Goal: Information Seeking & Learning: Find specific fact

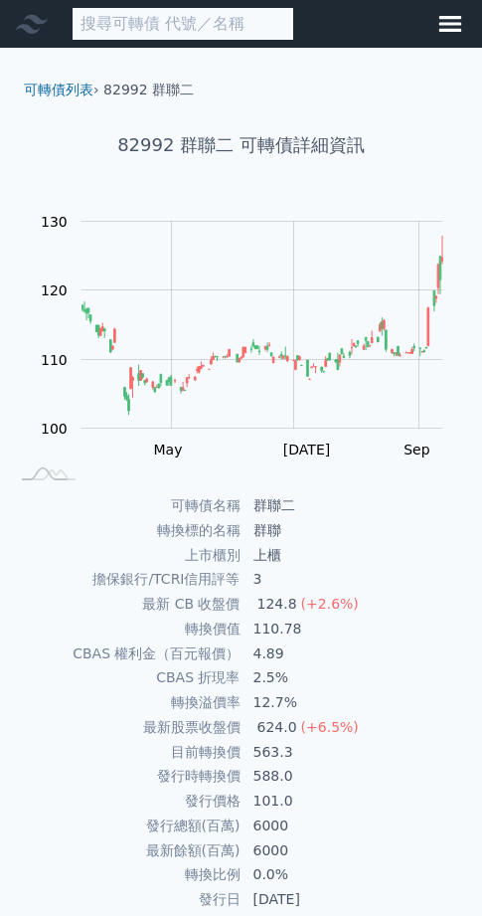
click at [171, 29] on input at bounding box center [183, 24] width 223 height 34
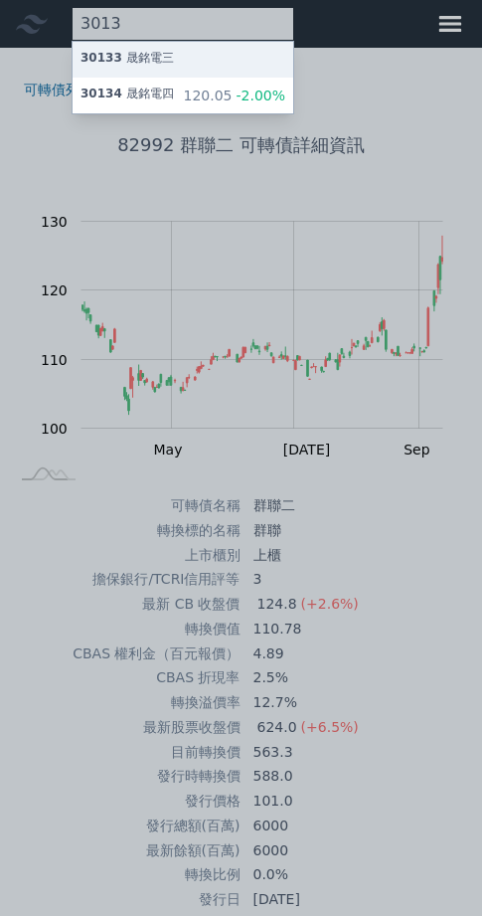
type input "3013"
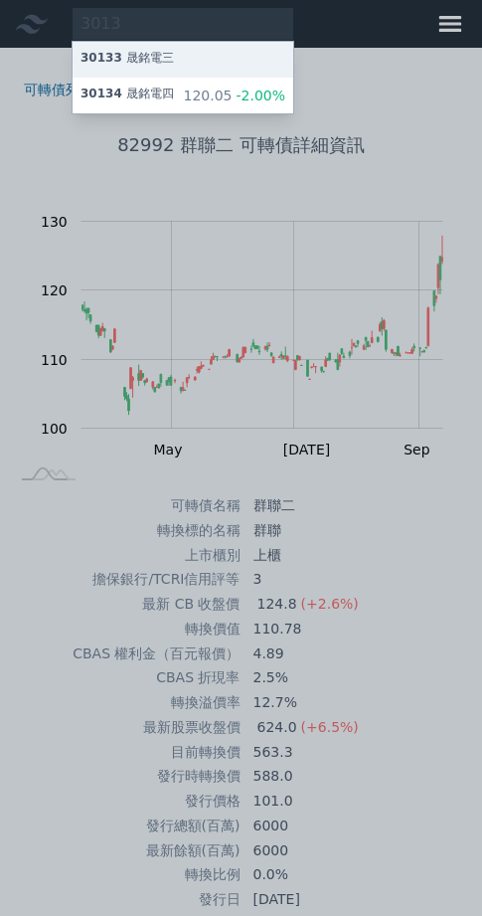
click at [187, 61] on div "30133 晟銘電三" at bounding box center [183, 60] width 221 height 36
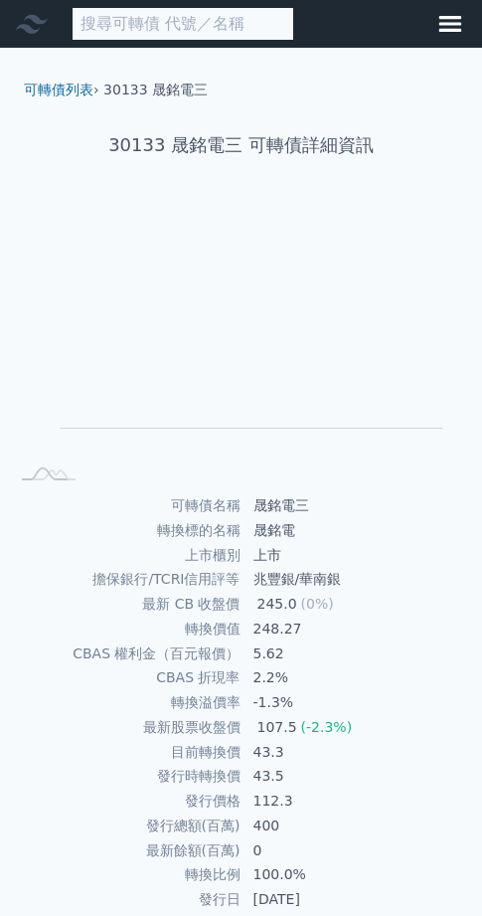
click at [232, 19] on input at bounding box center [183, 24] width 223 height 34
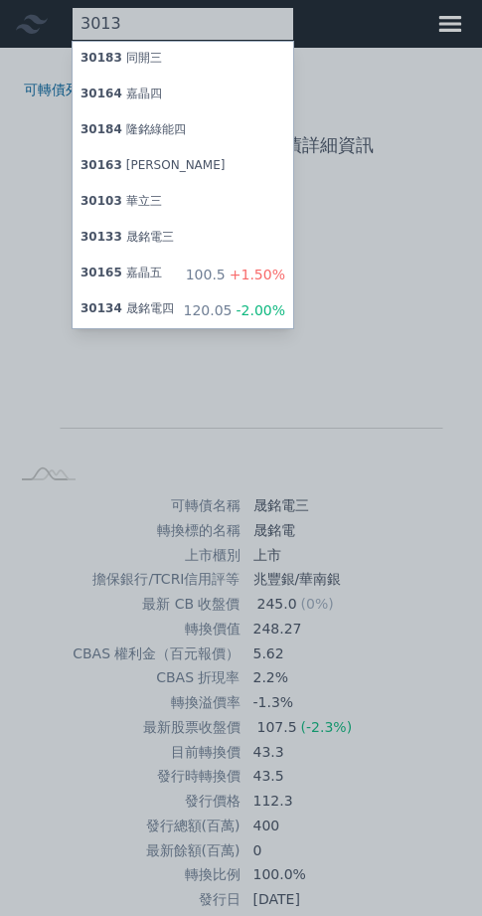
type input "3013"
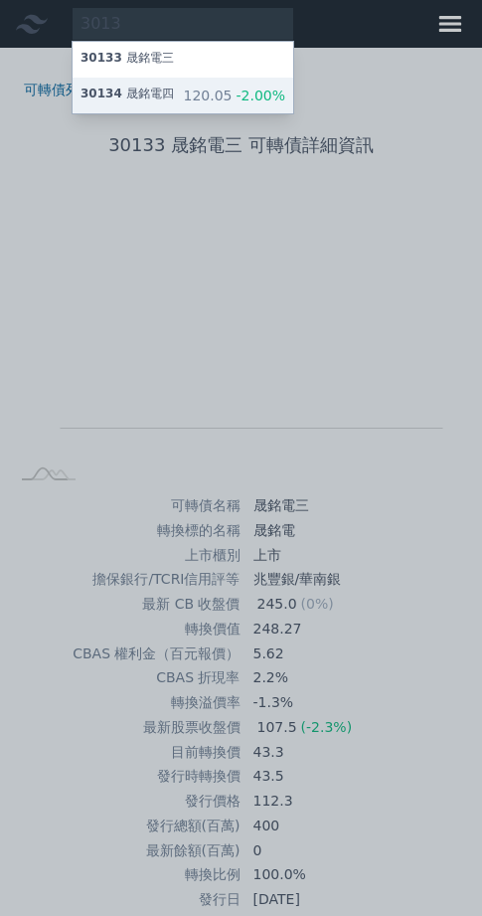
click at [215, 113] on div "30134 晟銘電四 120.05 -2.00%" at bounding box center [183, 96] width 221 height 36
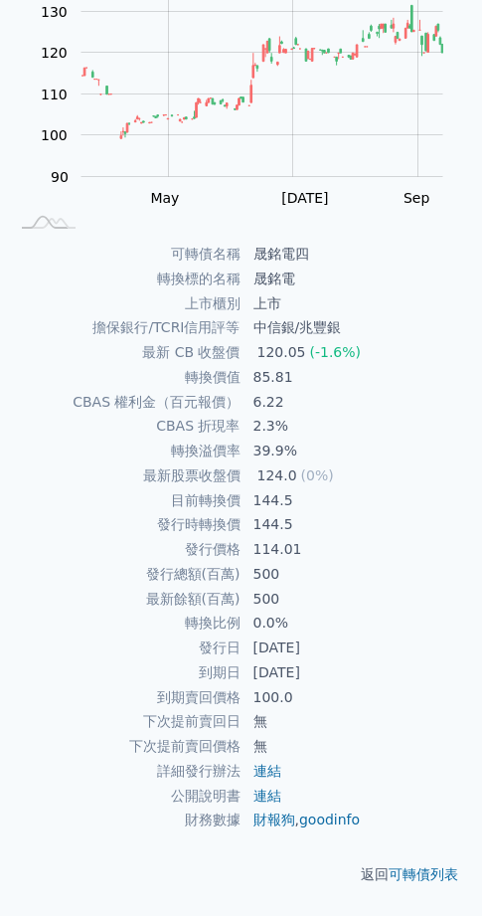
scroll to position [415, 0]
